Goal: Task Accomplishment & Management: Use online tool/utility

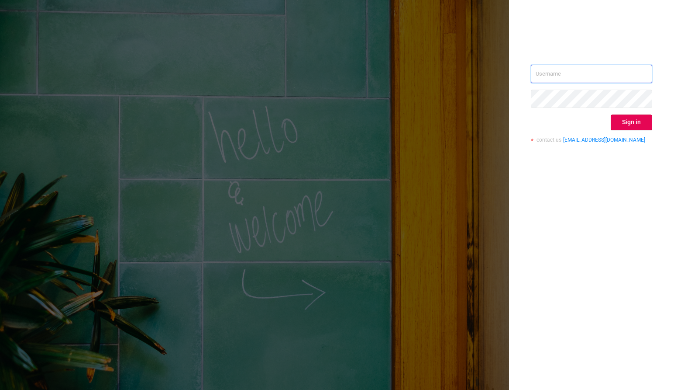
click at [566, 73] on input "text" at bounding box center [591, 74] width 121 height 18
type input "phillip@protected.media"
click at [625, 120] on button "Sign in" at bounding box center [631, 122] width 41 height 16
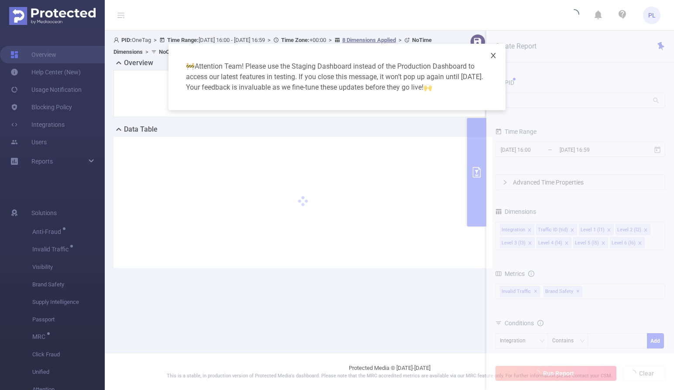
click at [494, 56] on icon "icon: close" at bounding box center [493, 55] width 7 height 7
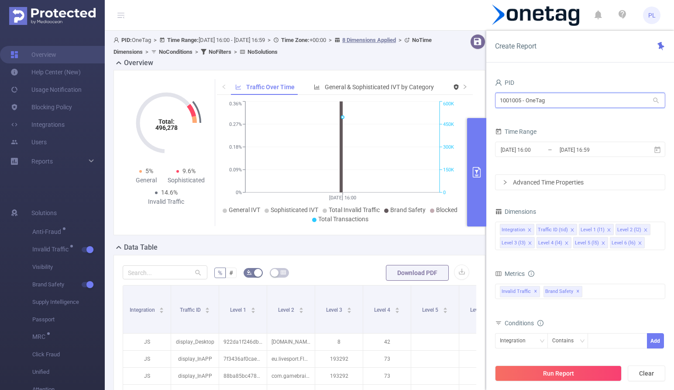
click at [519, 100] on input "1001005 - OneTag" at bounding box center [580, 100] width 170 height 15
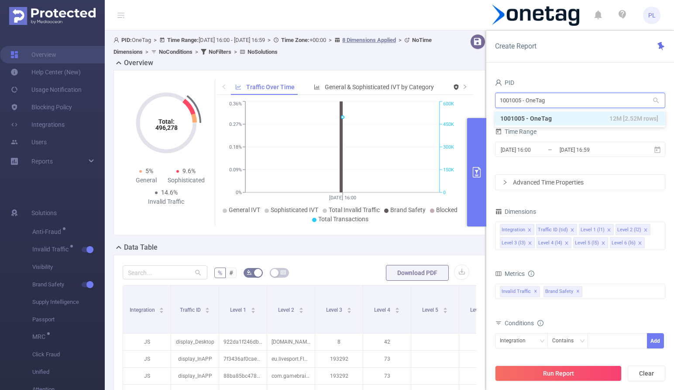
drag, startPoint x: 556, startPoint y: 101, endPoint x: 487, endPoint y: 99, distance: 69.5
click at [487, 99] on div "PID 1001005 - OneTag 1001005 - OneTag Time Range 2025-09-19 16:00 _ 2025-09-19 …" at bounding box center [580, 236] width 188 height 337
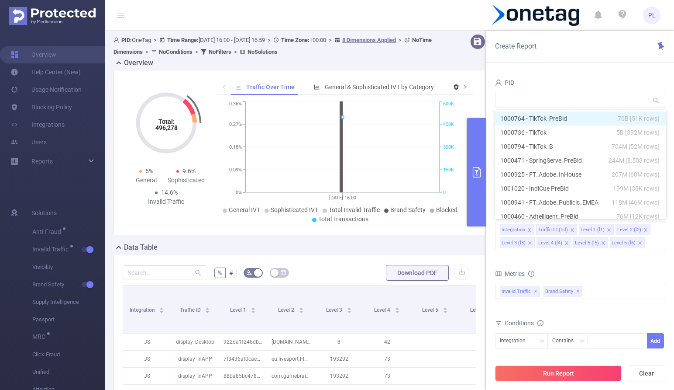
click at [531, 76] on div "PID Time Range 2025-09-19 16:00 _ 2025-09-19 16:59 Advanced Time Properties Dim…" at bounding box center [580, 236] width 188 height 337
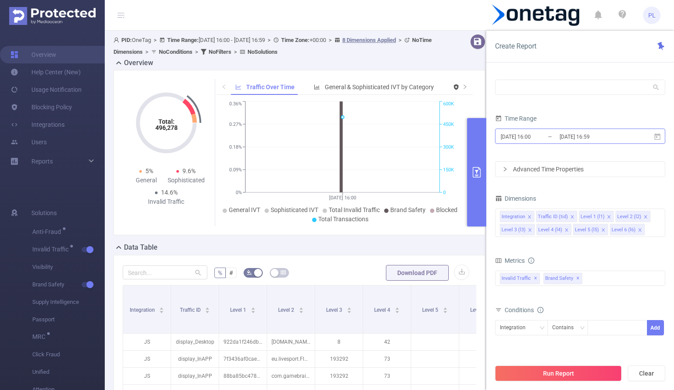
click at [543, 138] on input "2025-09-19 16:00" at bounding box center [535, 137] width 71 height 12
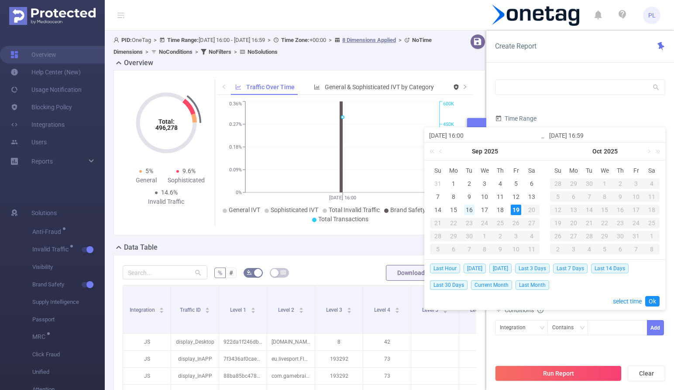
click at [467, 209] on div "16" at bounding box center [469, 209] width 10 height 10
click at [516, 209] on div "19" at bounding box center [516, 209] width 10 height 10
type input "2025-09-16 16:00"
click at [574, 105] on form "PID Time Range 2025-09-16 16:00 _ 2025-09-19 16:59 Advanced Time Properties" at bounding box center [580, 120] width 170 height 114
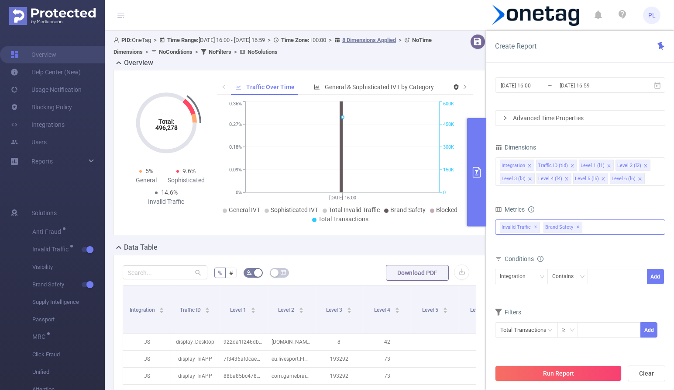
click at [576, 226] on span "✕" at bounding box center [577, 227] width 3 height 10
click at [531, 278] on div "Integration" at bounding box center [516, 276] width 32 height 14
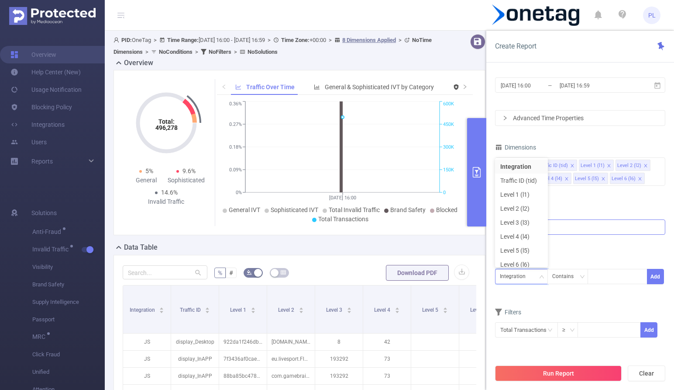
click at [573, 248] on div "Total General IVT Data Centers Disclosed Bots Known Crawlers Irregular Activity…" at bounding box center [580, 232] width 170 height 31
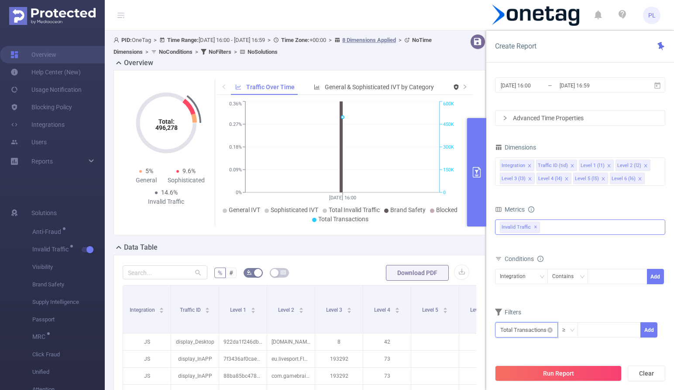
click at [542, 332] on input "text" at bounding box center [526, 329] width 63 height 15
click at [582, 307] on div "Filters" at bounding box center [580, 313] width 170 height 14
click at [538, 279] on div "Integration" at bounding box center [521, 276] width 43 height 14
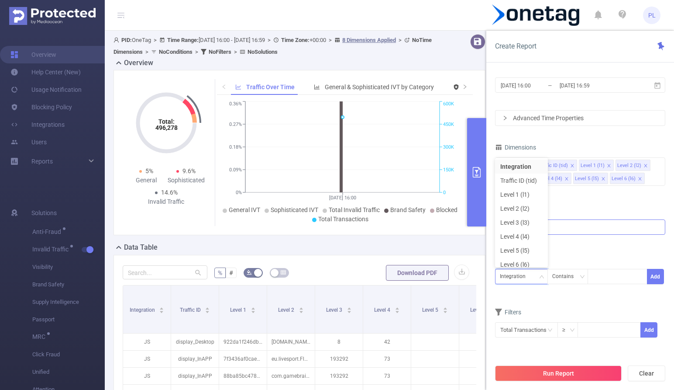
click at [565, 203] on form "Dimensions Integration Traffic ID (tid) Level 1 (l1) Level 2 (l2) Level 3 (l3) …" at bounding box center [580, 244] width 170 height 207
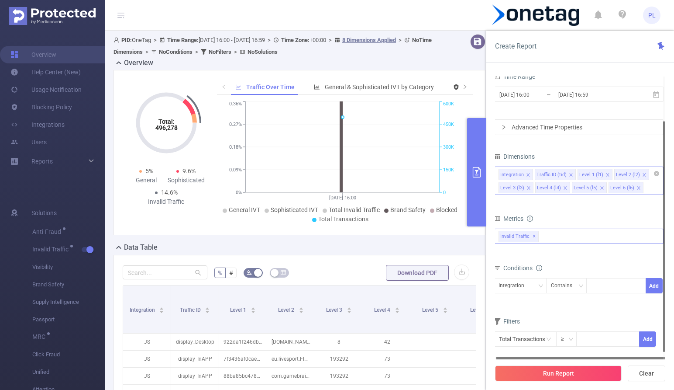
click at [652, 194] on div "Integration Traffic ID (tid) Level 1 (l1) Level 2 (l2) Level 3 (l3) Level 4 (l4…" at bounding box center [579, 180] width 170 height 28
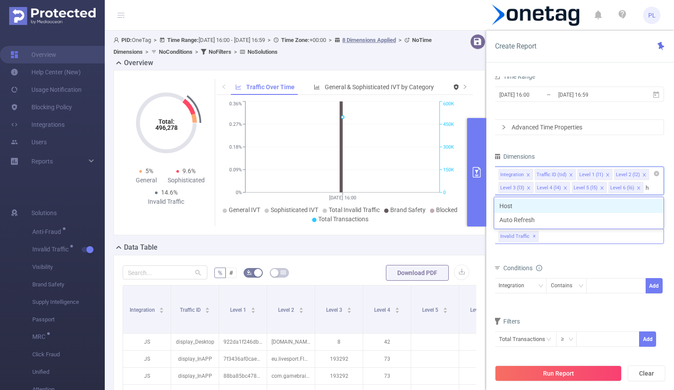
type input "ho"
click at [622, 206] on li "Host" at bounding box center [578, 206] width 169 height 14
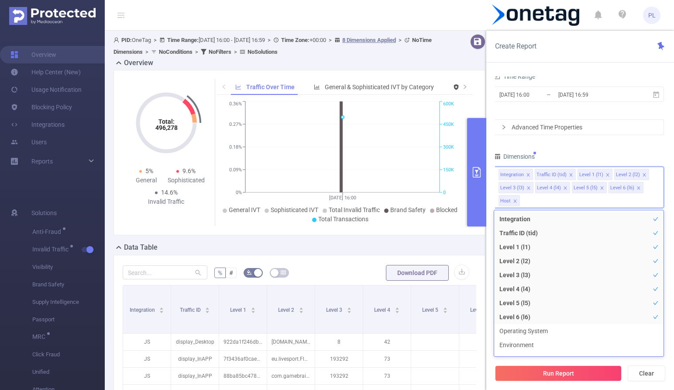
click at [491, 212] on div "PID Time Range 2025-09-16 16:00 _ 2025-09-19 16:59 Advanced Time Properties Dim…" at bounding box center [580, 236] width 188 height 337
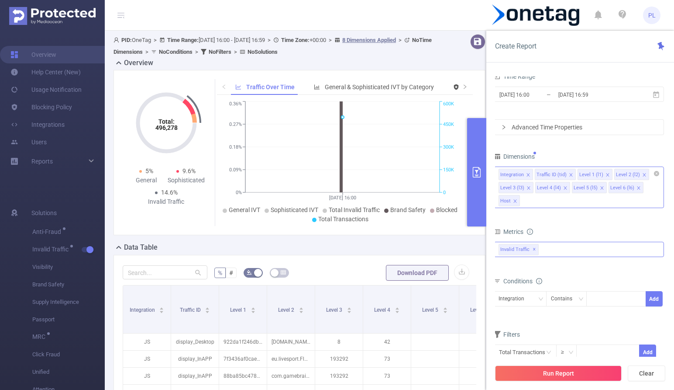
click at [637, 186] on icon "icon: close" at bounding box center [639, 188] width 4 height 4
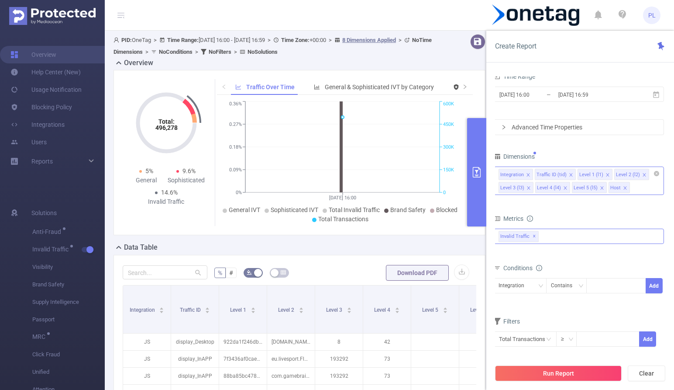
click at [600, 187] on icon "icon: close" at bounding box center [601, 187] width 3 height 3
click at [564, 186] on icon "icon: close" at bounding box center [565, 187] width 3 height 3
click at [528, 187] on icon "icon: close" at bounding box center [528, 187] width 3 height 3
click at [643, 174] on icon "icon: close" at bounding box center [644, 174] width 3 height 3
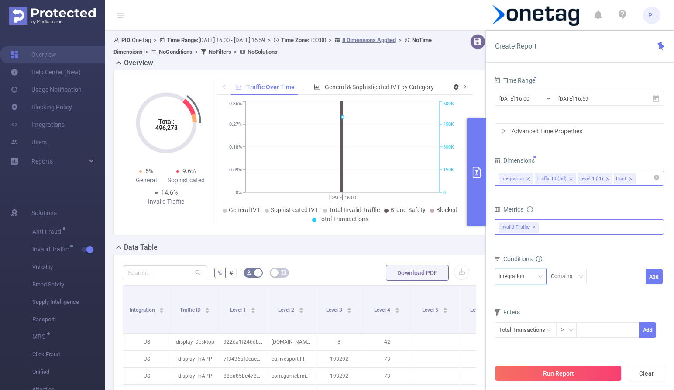
click at [525, 278] on div "Integration" at bounding box center [515, 276] width 32 height 14
click at [518, 334] on li "Host" at bounding box center [520, 336] width 53 height 14
click at [606, 276] on div at bounding box center [616, 276] width 50 height 14
paste input "window_chrome_spoofed"
type input "window_chrome_spoofed"
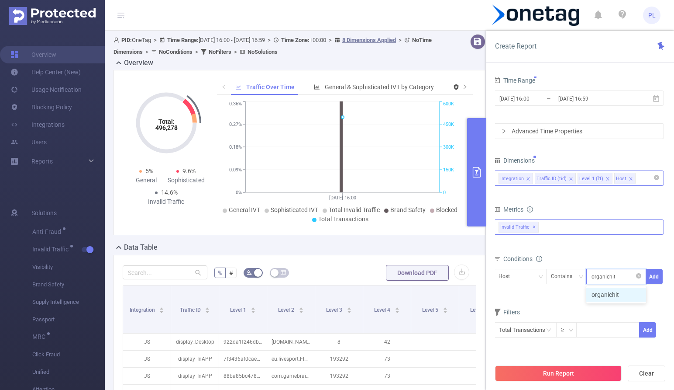
type input "organichits"
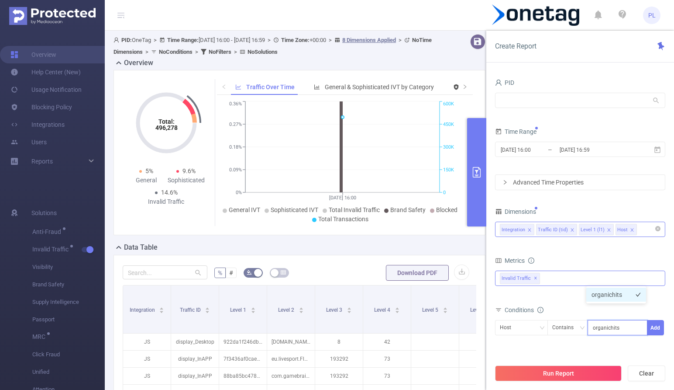
click at [617, 292] on li "organichits" at bounding box center [616, 294] width 60 height 14
click at [655, 328] on button "Add" at bounding box center [655, 327] width 17 height 15
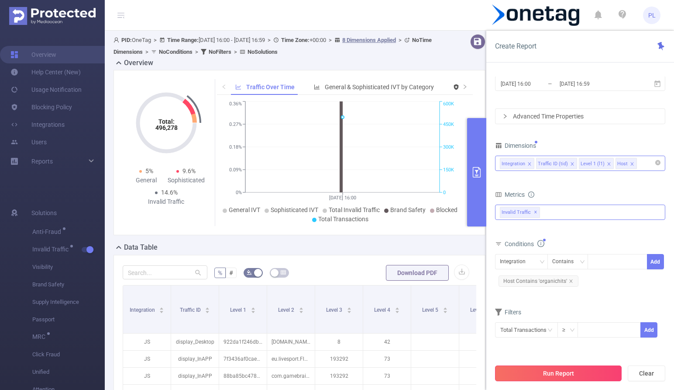
click at [557, 367] on button "Run Report" at bounding box center [558, 373] width 127 height 16
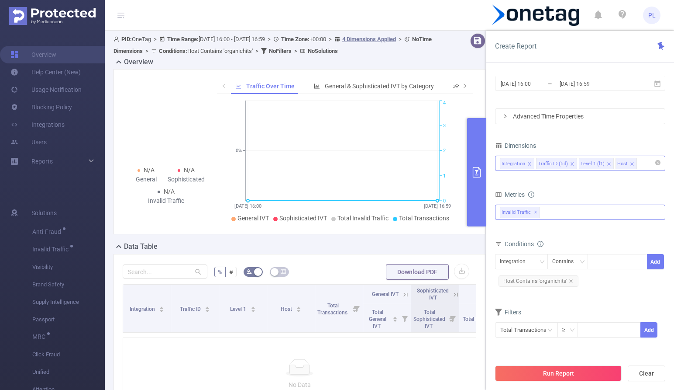
scroll to position [109, 0]
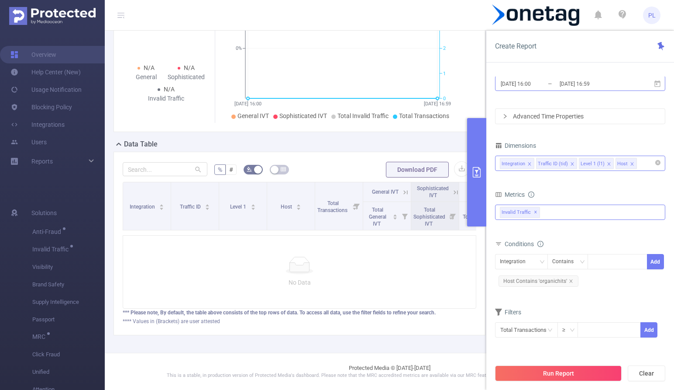
click at [559, 82] on input "2025-09-16 16:00" at bounding box center [535, 84] width 71 height 12
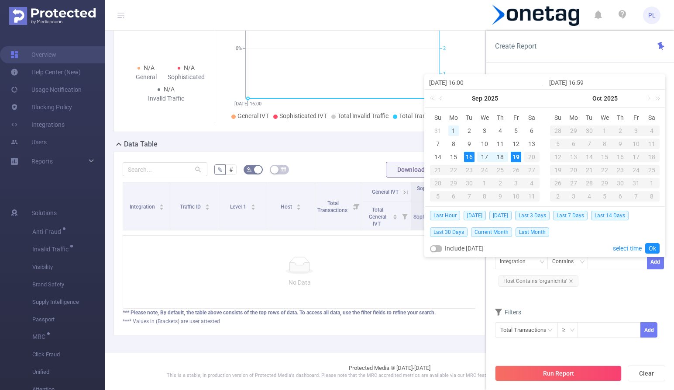
click at [455, 129] on div "1" at bounding box center [453, 130] width 10 height 10
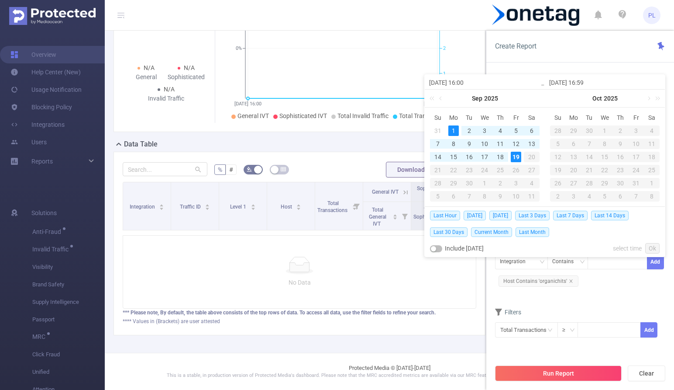
click at [513, 156] on div "19" at bounding box center [516, 157] width 10 height 10
type input "2025-09-01 16:00"
click at [651, 249] on link "Ok" at bounding box center [652, 248] width 14 height 10
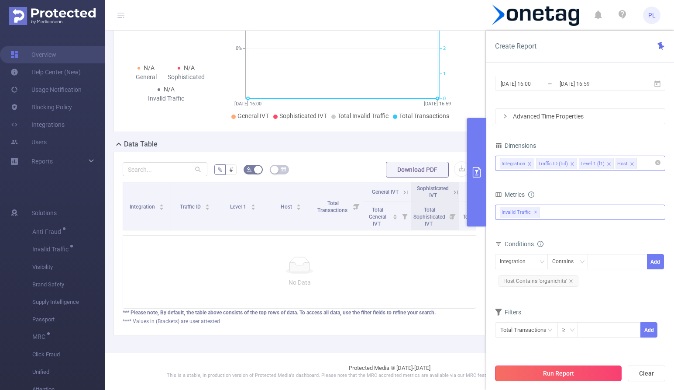
click at [583, 372] on button "Run Report" at bounding box center [558, 373] width 127 height 16
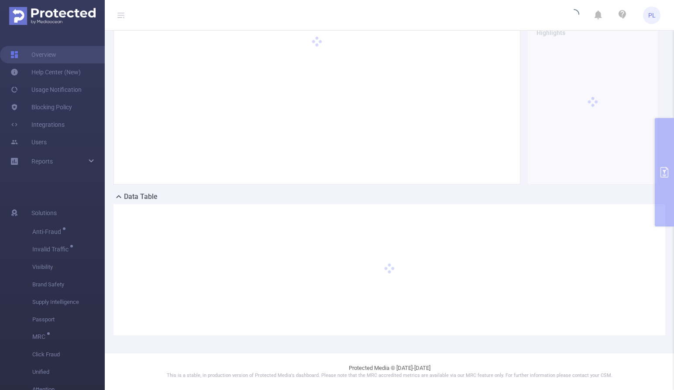
scroll to position [50, 0]
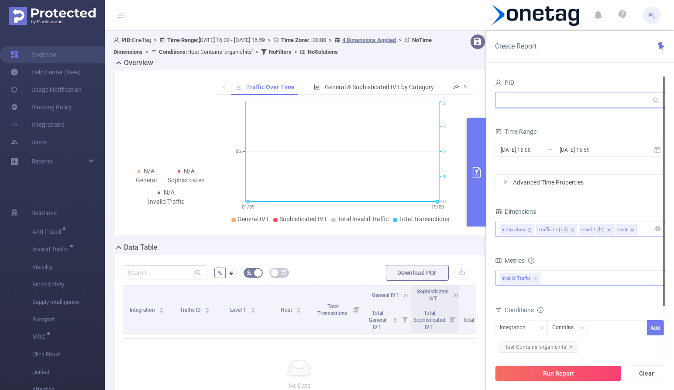
click at [521, 104] on input "text" at bounding box center [580, 100] width 170 height 15
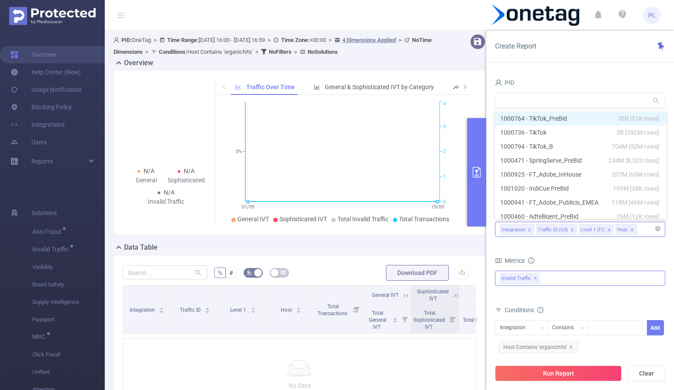
click at [541, 73] on div "PID Time Range 2025-09-01 16:00 _ 2025-09-19 16:59 Advanced Time Properties Dim…" at bounding box center [580, 236] width 188 height 337
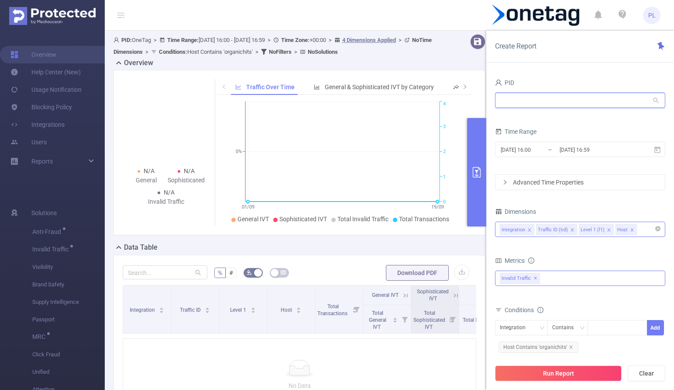
click at [525, 98] on input "text" at bounding box center [580, 100] width 170 height 15
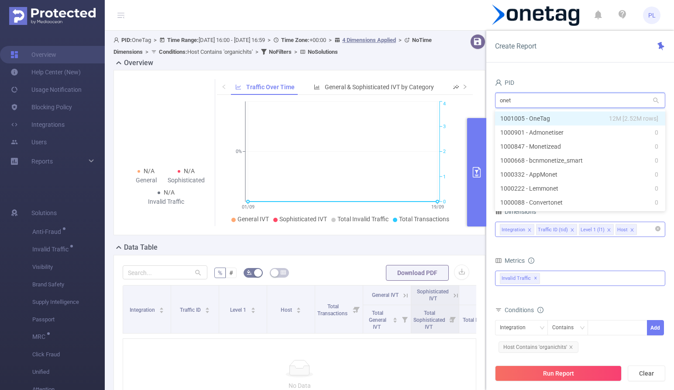
click at [571, 116] on li "1001005 - OneTag 12M [2.52M rows]" at bounding box center [580, 118] width 170 height 14
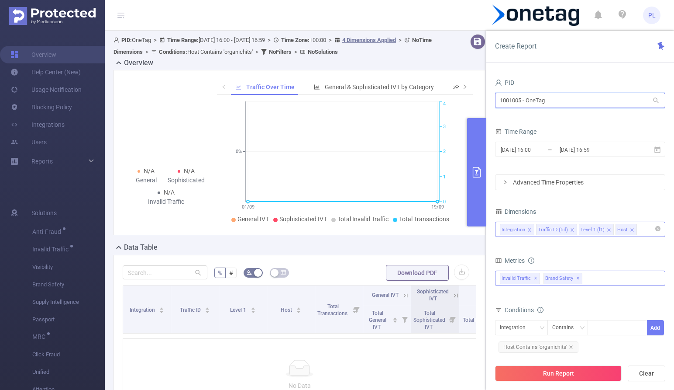
type input "1001005 - OneTag"
click at [577, 279] on span "Brand Safety ✕" at bounding box center [563, 278] width 39 height 11
click at [587, 66] on div "Create Report PID 1001005 - OneTag 1001005 - OneTag Time Range 2025-09-01 16:00…" at bounding box center [580, 210] width 188 height 359
click at [576, 278] on span "✕" at bounding box center [577, 278] width 3 height 10
click at [575, 373] on button "Run Report" at bounding box center [558, 373] width 127 height 16
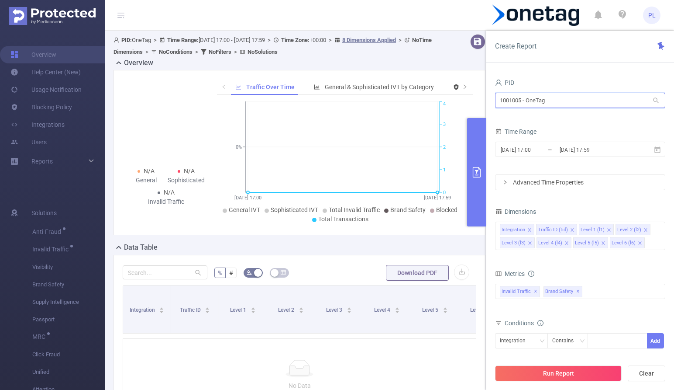
click at [539, 100] on input "1001005 - OneTag" at bounding box center [580, 100] width 170 height 15
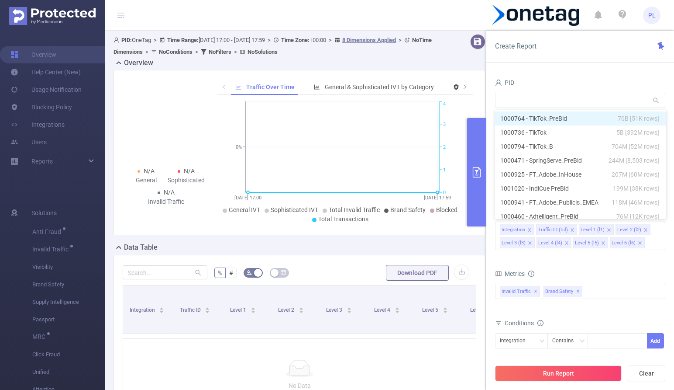
click at [555, 74] on div "PID Time Range [DATE] 17:00 _ [DATE] 17:59 Advanced Time Properties Dimensions …" at bounding box center [580, 236] width 188 height 337
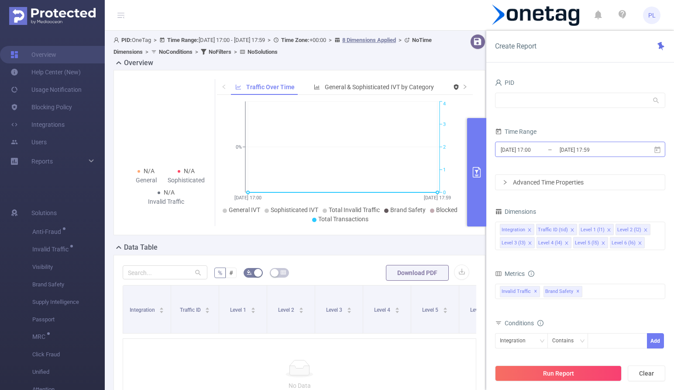
click at [543, 149] on input "[DATE] 17:00" at bounding box center [535, 150] width 71 height 12
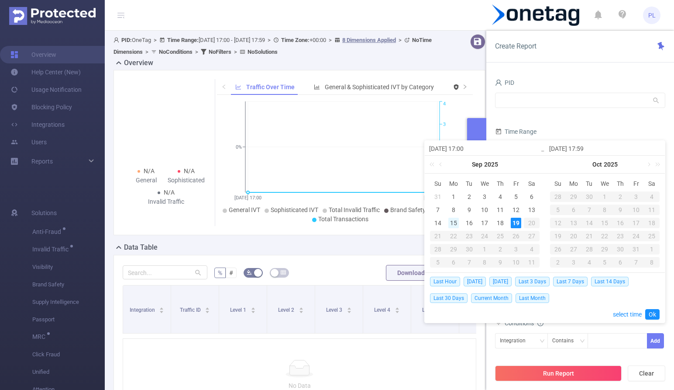
click at [452, 221] on div "15" at bounding box center [453, 222] width 10 height 10
click at [518, 222] on div "19" at bounding box center [516, 222] width 10 height 10
type input "[DATE] 17:00"
click at [596, 128] on div "Time Range" at bounding box center [580, 132] width 170 height 14
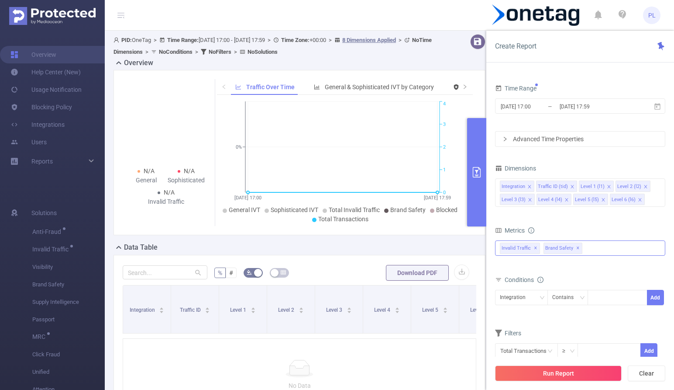
click at [576, 248] on span "✕" at bounding box center [577, 248] width 3 height 10
click at [653, 200] on div "Integration Traffic ID (tid) Level 1 (l1) Level 2 (l2) Level 3 (l3) Level 4 (l4…" at bounding box center [580, 192] width 170 height 28
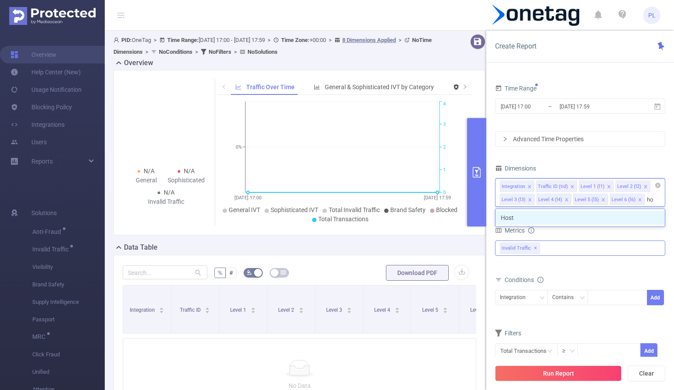
type input "hos"
click at [623, 217] on li "Host" at bounding box center [580, 217] width 169 height 14
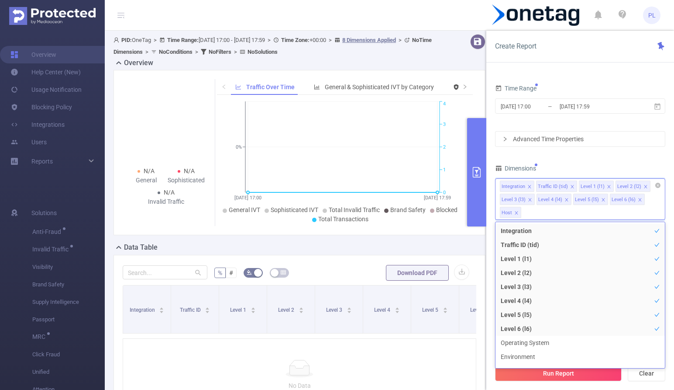
click at [639, 199] on icon "icon: close" at bounding box center [640, 199] width 4 height 4
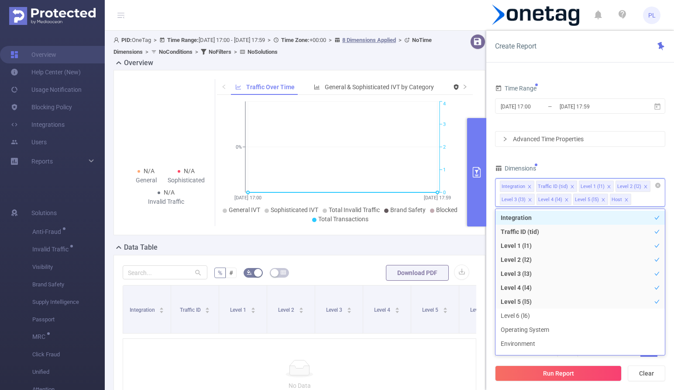
click at [602, 200] on icon "icon: close" at bounding box center [603, 199] width 3 height 3
click at [566, 198] on icon "icon: close" at bounding box center [566, 199] width 3 height 3
click at [531, 199] on icon "icon: close" at bounding box center [530, 199] width 4 height 4
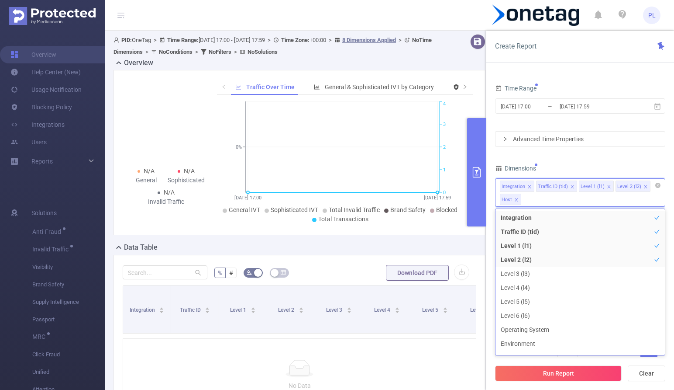
click at [636, 166] on div "Dimensions" at bounding box center [580, 169] width 170 height 14
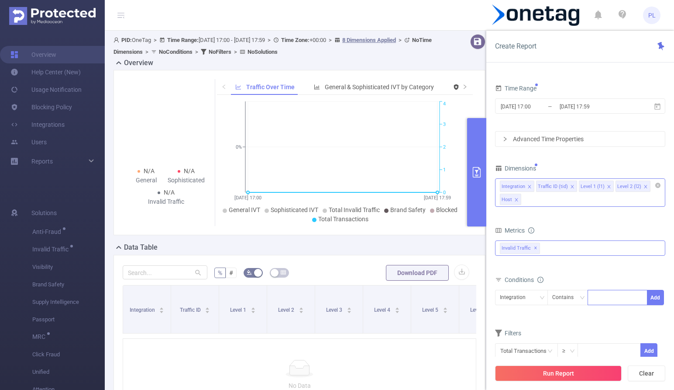
click at [606, 296] on div at bounding box center [618, 297] width 50 height 14
click at [562, 296] on div "Contains" at bounding box center [566, 297] width 28 height 14
click at [512, 296] on div "Integration" at bounding box center [516, 297] width 32 height 14
click at [521, 369] on li "Host" at bounding box center [521, 371] width 53 height 14
click at [603, 294] on div at bounding box center [618, 297] width 50 height 14
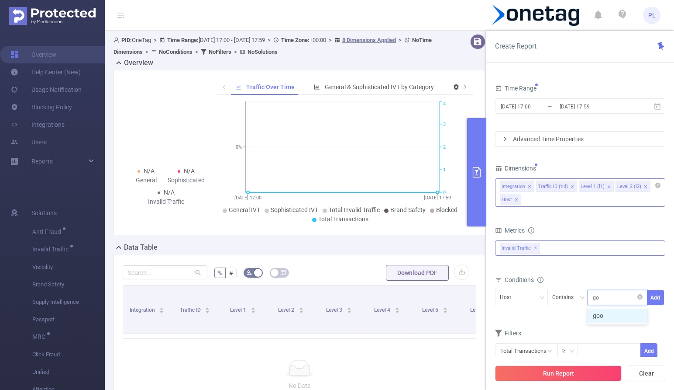
type input "g"
type input "[DOMAIN_NAME]"
click at [655, 300] on button "Add" at bounding box center [655, 297] width 17 height 15
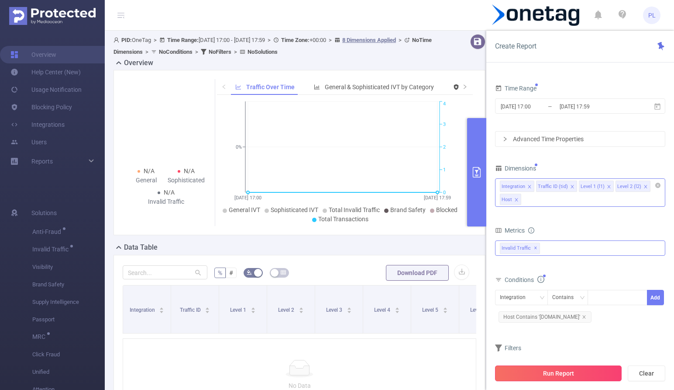
click at [557, 371] on button "Run Report" at bounding box center [558, 373] width 127 height 16
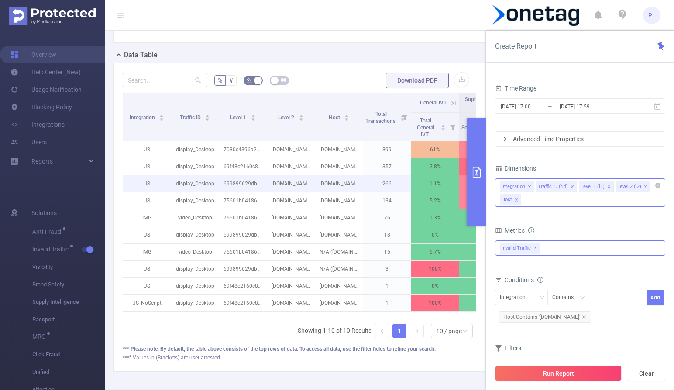
scroll to position [61, 0]
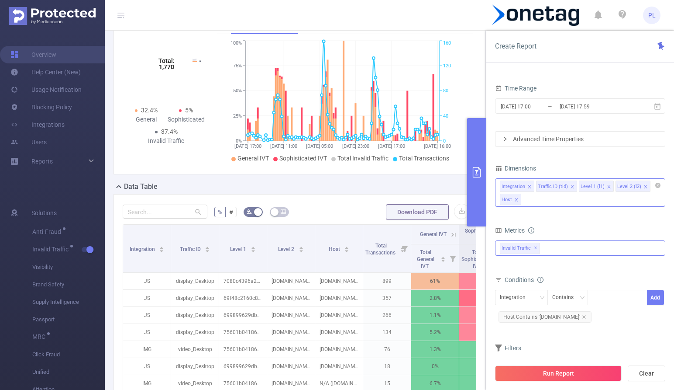
click at [538, 199] on div "Integration Traffic ID (tid) Level 1 (l1) Level 2 (l2) Host" at bounding box center [580, 192] width 170 height 28
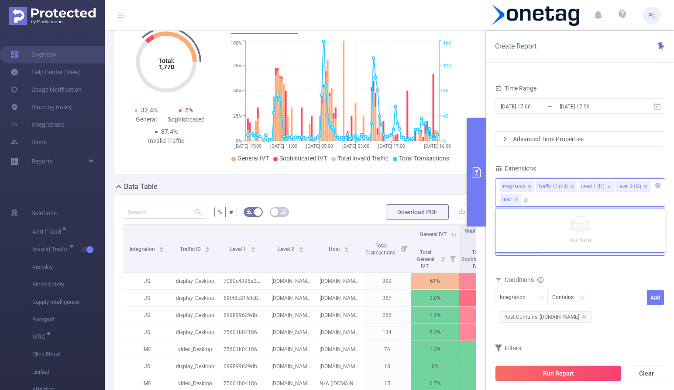
type input "p"
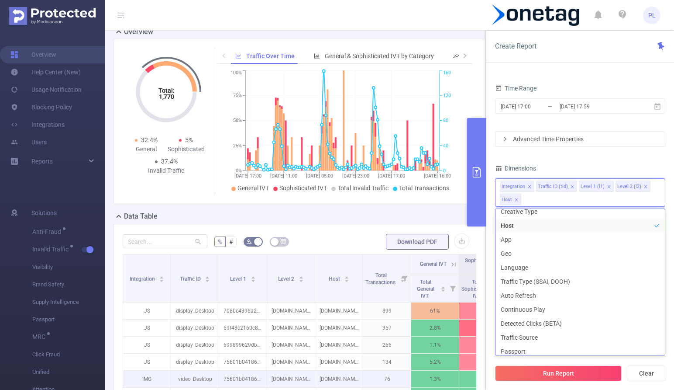
scroll to position [30, 0]
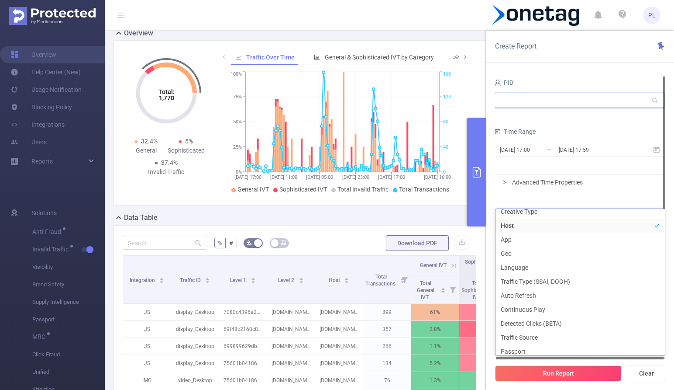
click at [524, 100] on input "text" at bounding box center [579, 100] width 170 height 15
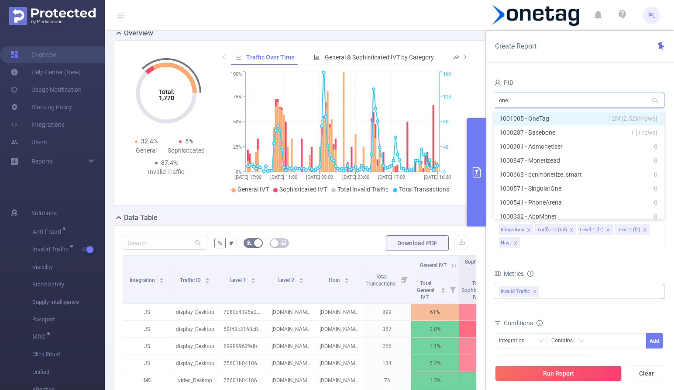
click at [540, 118] on li "1001005 - OneTag 12M [2.52M rows]" at bounding box center [579, 118] width 170 height 14
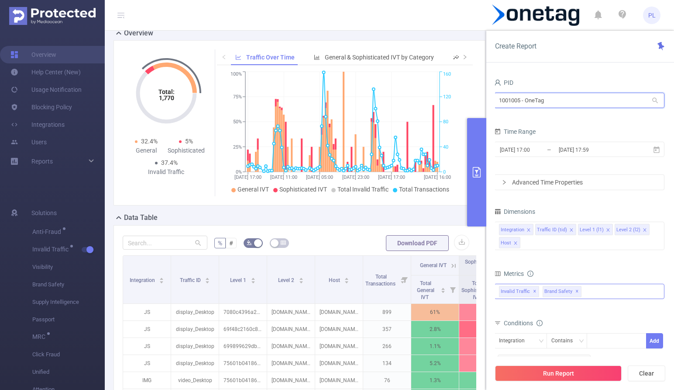
type input "1001005 - OneTag"
click at [576, 292] on span "✕" at bounding box center [577, 291] width 3 height 10
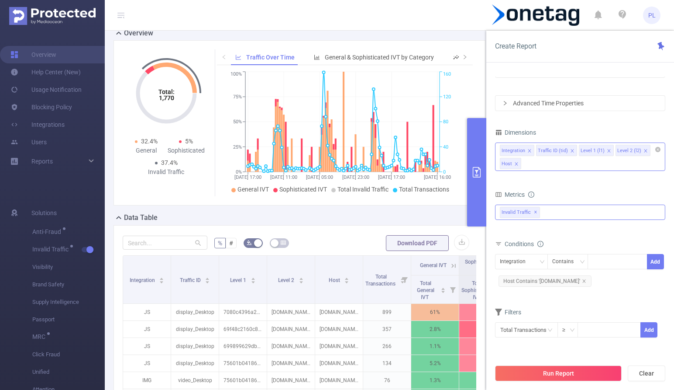
click at [535, 163] on div "Integration Traffic ID (tid) Level 1 (l1) Level 2 (l2) Host" at bounding box center [580, 156] width 170 height 28
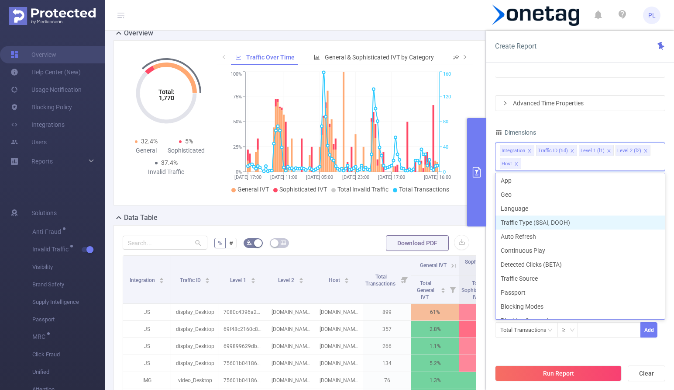
scroll to position [0, 0]
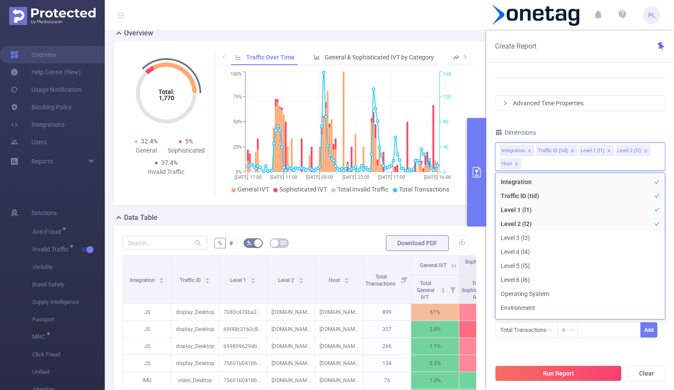
click at [519, 343] on div "Total Transactions ≥ Add" at bounding box center [580, 332] width 170 height 25
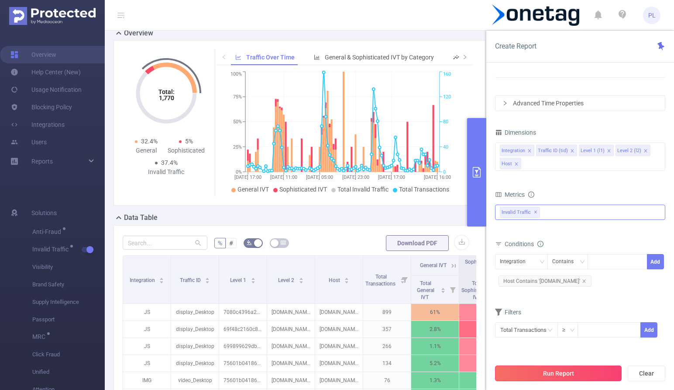
click at [519, 370] on button "Run Report" at bounding box center [558, 373] width 127 height 16
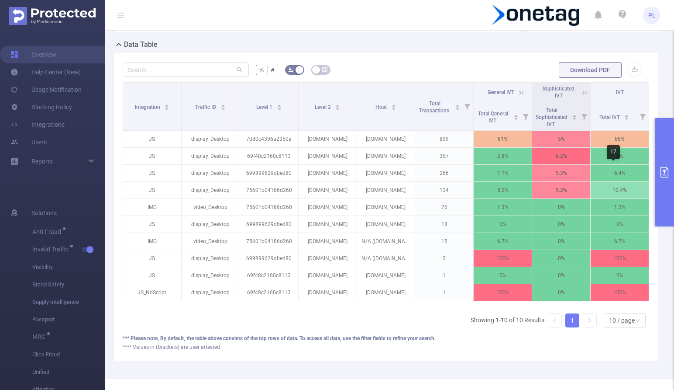
scroll to position [204, 0]
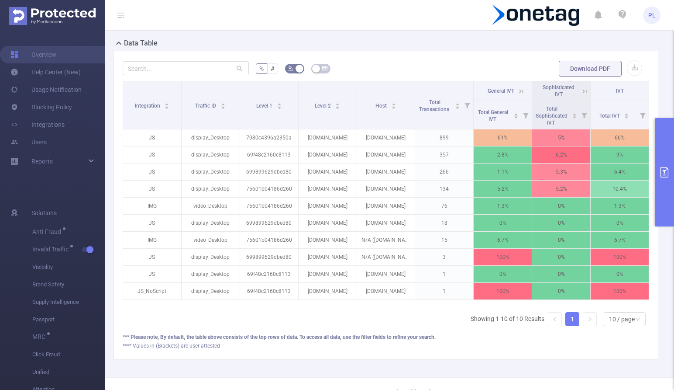
click at [665, 169] on icon "primary" at bounding box center [664, 172] width 10 height 10
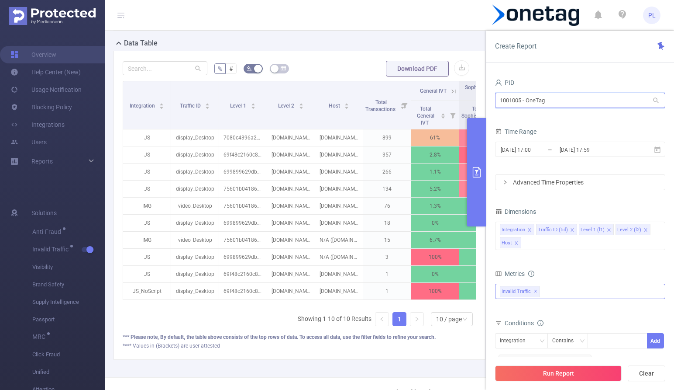
click at [562, 100] on input "1001005 - OneTag" at bounding box center [580, 100] width 170 height 15
click at [571, 103] on input "1001005 - OneTag" at bounding box center [580, 100] width 170 height 15
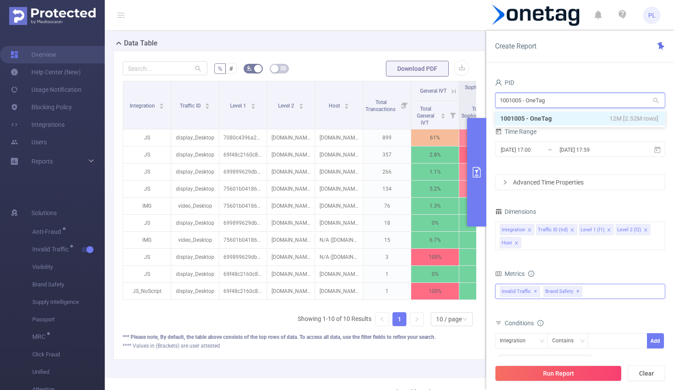
click at [571, 103] on input "1001005 - OneTag" at bounding box center [580, 100] width 170 height 15
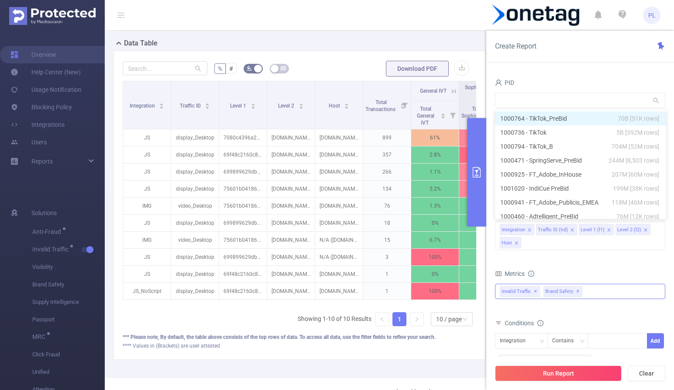
click at [560, 76] on div "PID" at bounding box center [580, 83] width 170 height 14
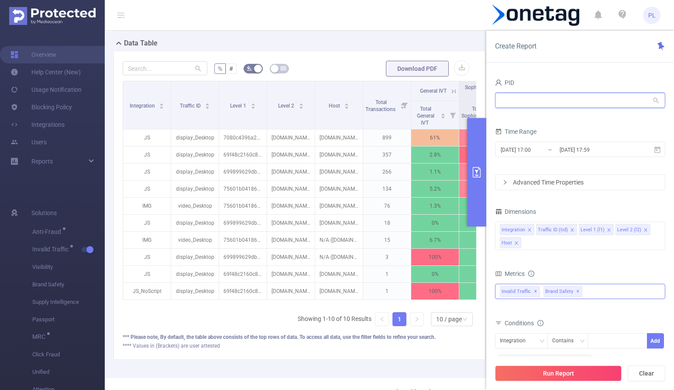
click at [509, 102] on input "text" at bounding box center [580, 100] width 170 height 15
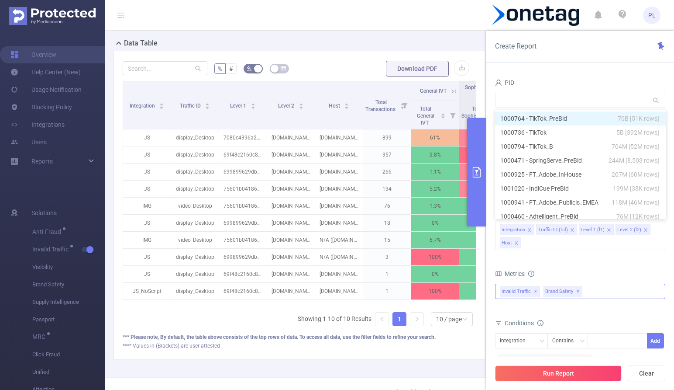
click at [564, 69] on div "PID Time Range [DATE] 17:00 _ [DATE] 17:59 Advanced Time Properties Dimensions …" at bounding box center [580, 236] width 188 height 337
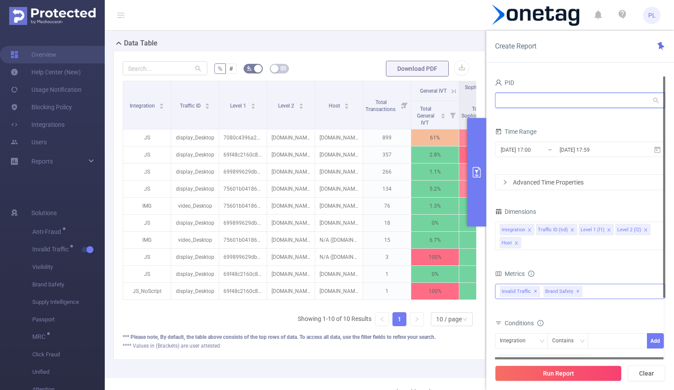
click at [535, 103] on input "text" at bounding box center [580, 100] width 170 height 15
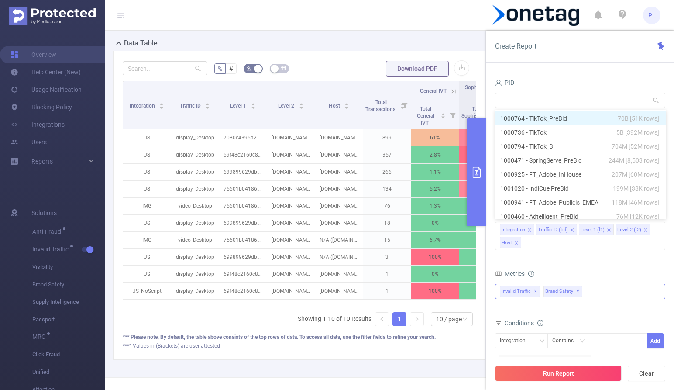
click at [544, 69] on div "PID Time Range [DATE] 17:00 _ [DATE] 17:59 Advanced Time Properties Dimensions …" at bounding box center [580, 236] width 188 height 337
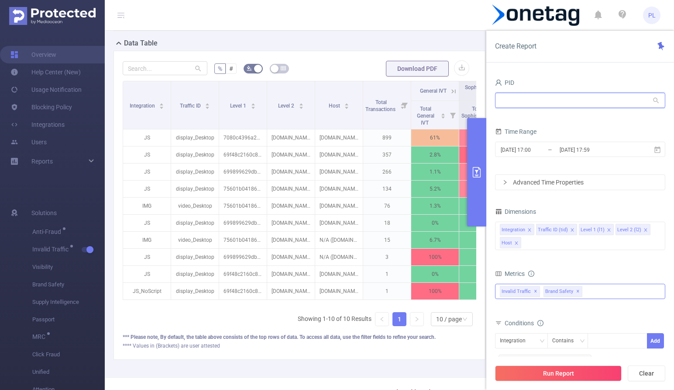
click at [552, 101] on input "text" at bounding box center [580, 100] width 170 height 15
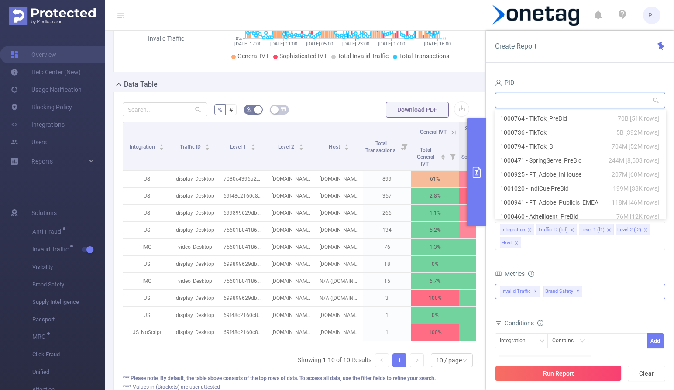
scroll to position [161, 0]
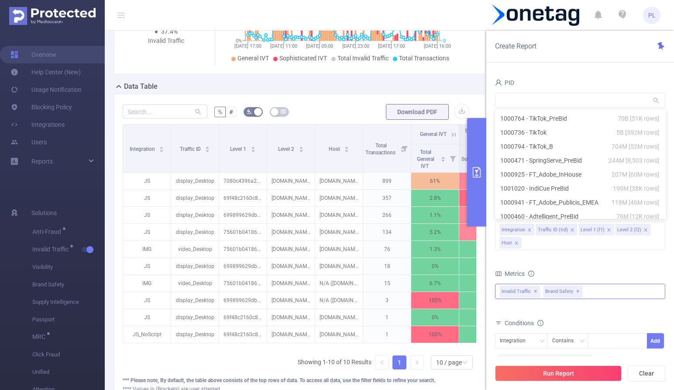
click at [533, 74] on div "PID Time Range [DATE] 17:00 _ [DATE] 17:59 Advanced Time Properties Dimensions …" at bounding box center [580, 236] width 188 height 337
